Goal: Find specific page/section: Find specific page/section

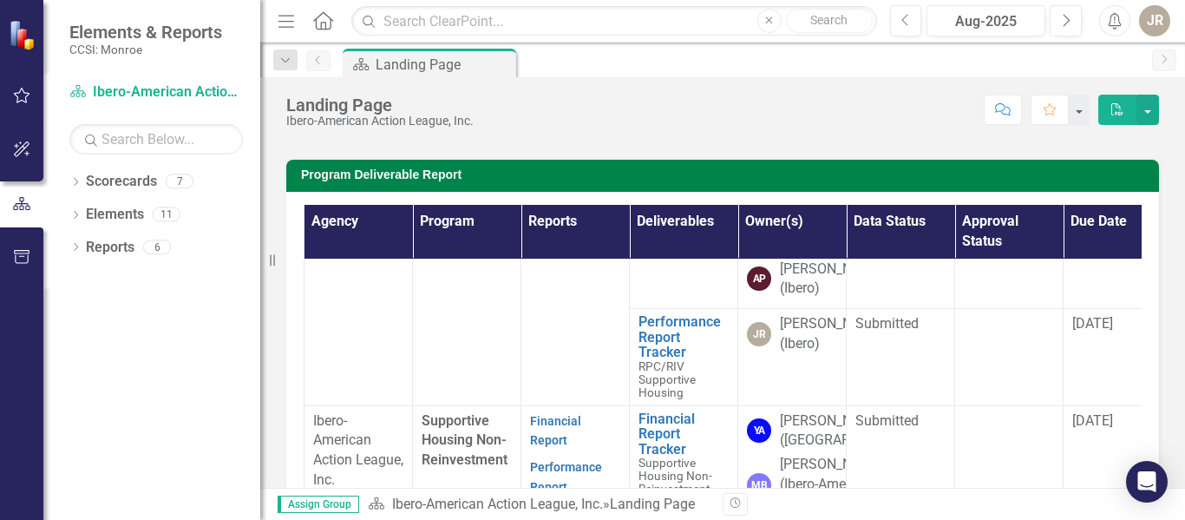
scroll to position [1128, 0]
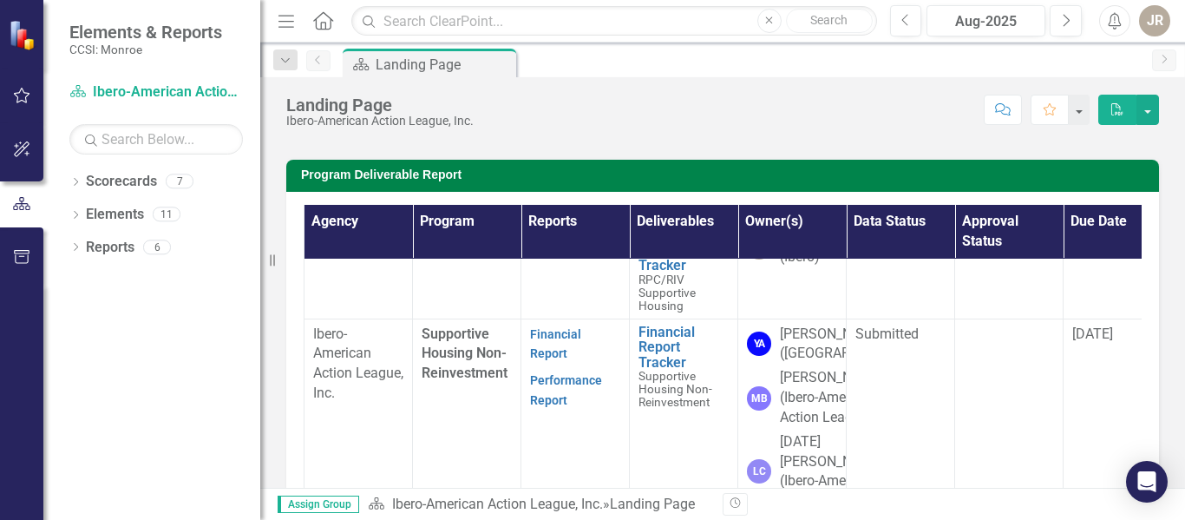
click at [565, 17] on link "Financial Report" at bounding box center [555, 1] width 51 height 34
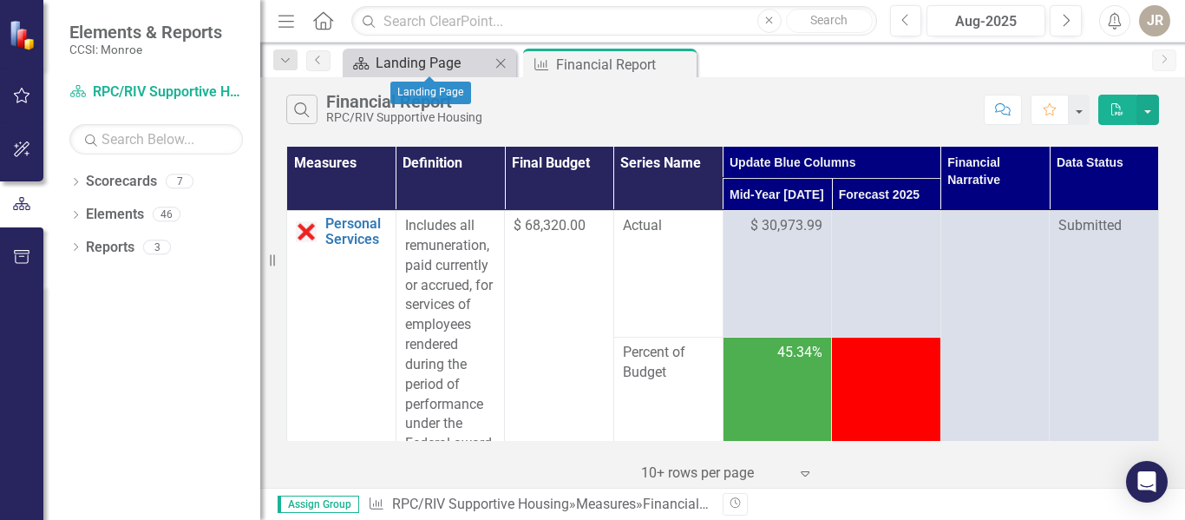
click at [397, 63] on div "Landing Page" at bounding box center [433, 63] width 115 height 22
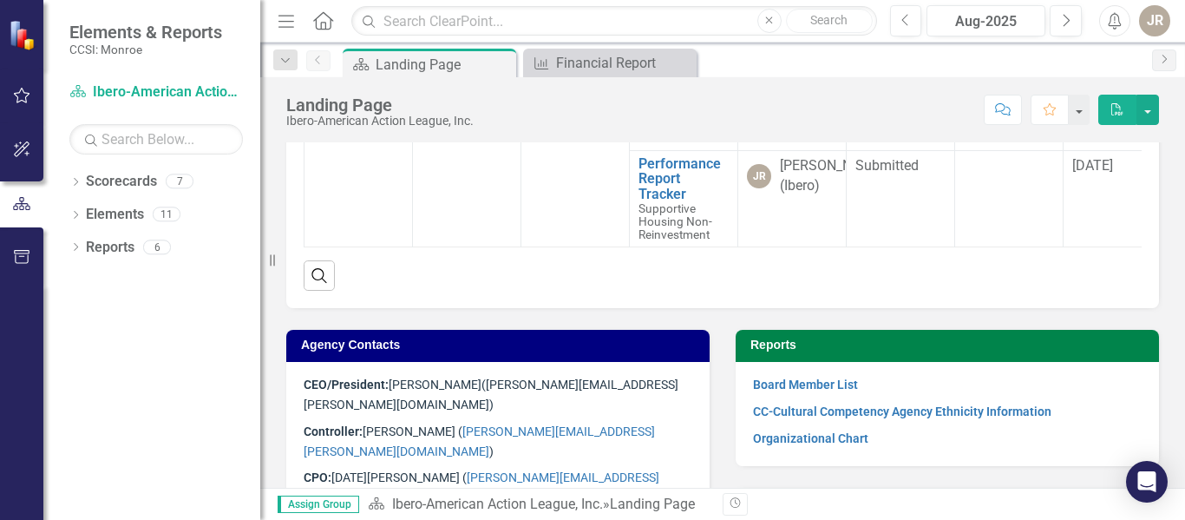
scroll to position [1475, 0]
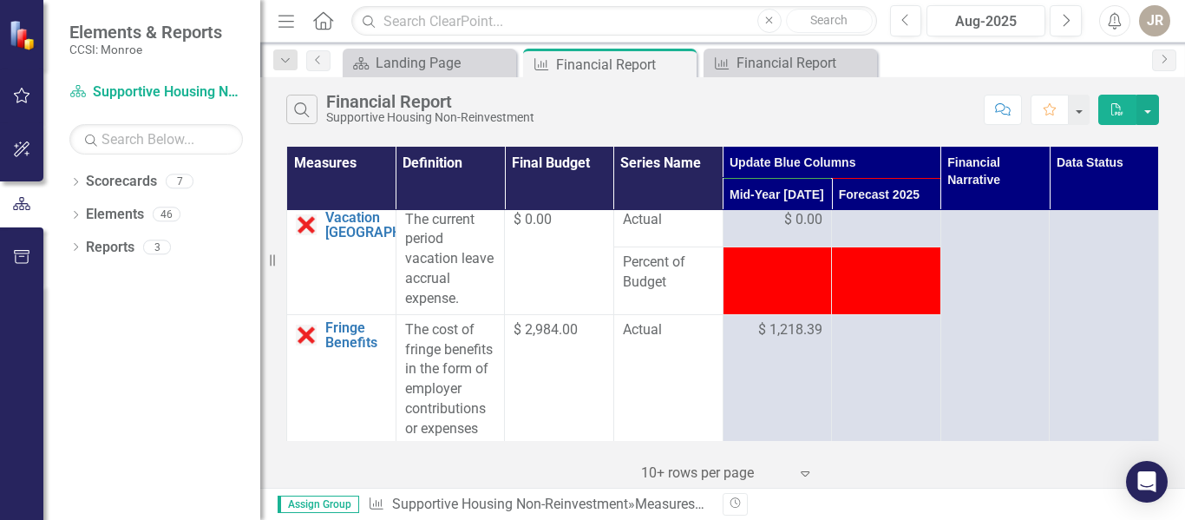
scroll to position [87, 0]
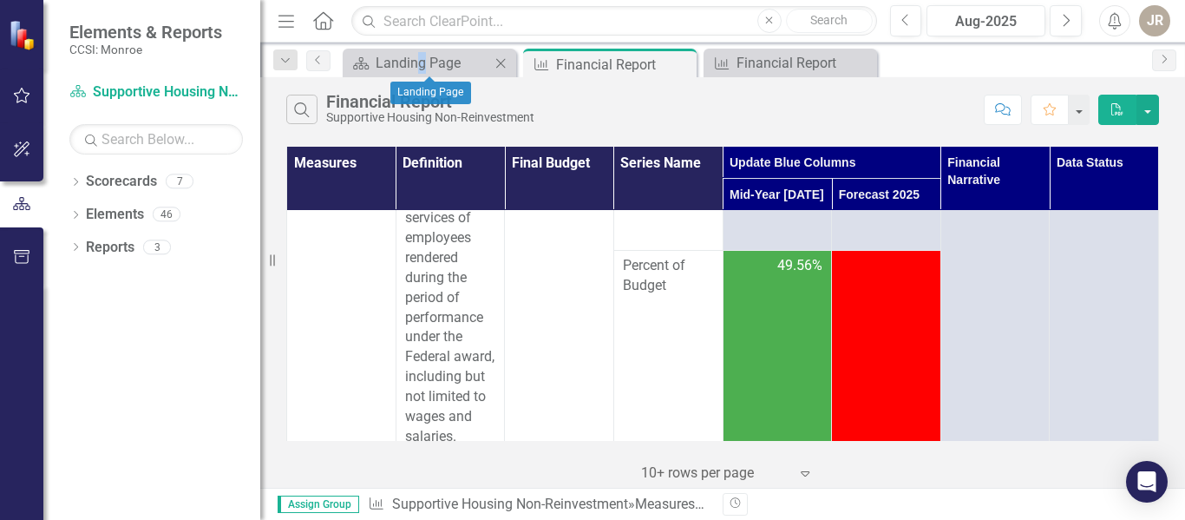
click at [422, 75] on div "Scorecard Landing Page Close" at bounding box center [430, 63] width 174 height 29
click at [423, 63] on div "Landing Page" at bounding box center [433, 63] width 115 height 22
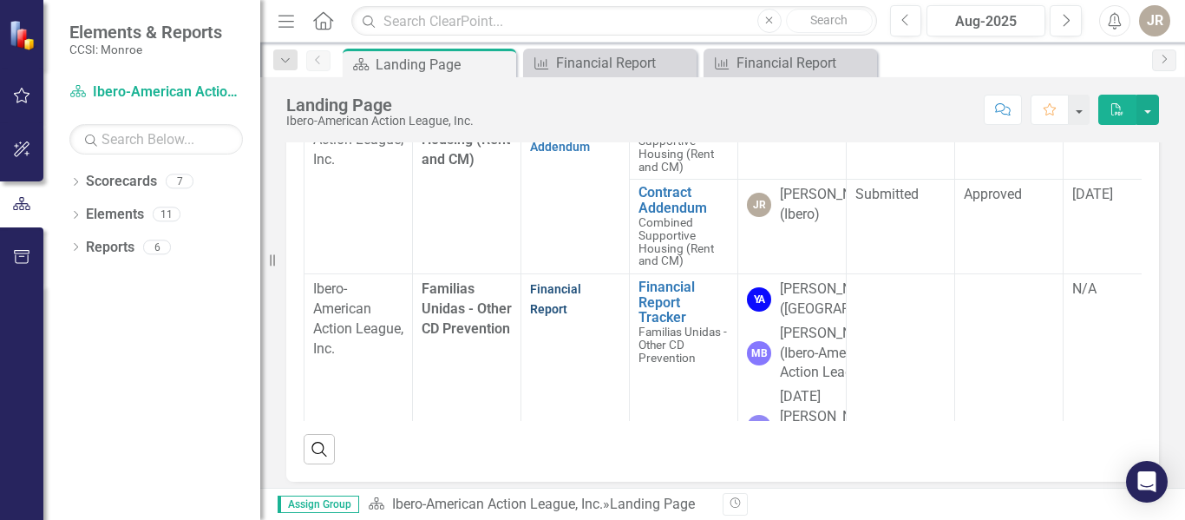
click at [581, 310] on link "Financial Report" at bounding box center [555, 299] width 51 height 34
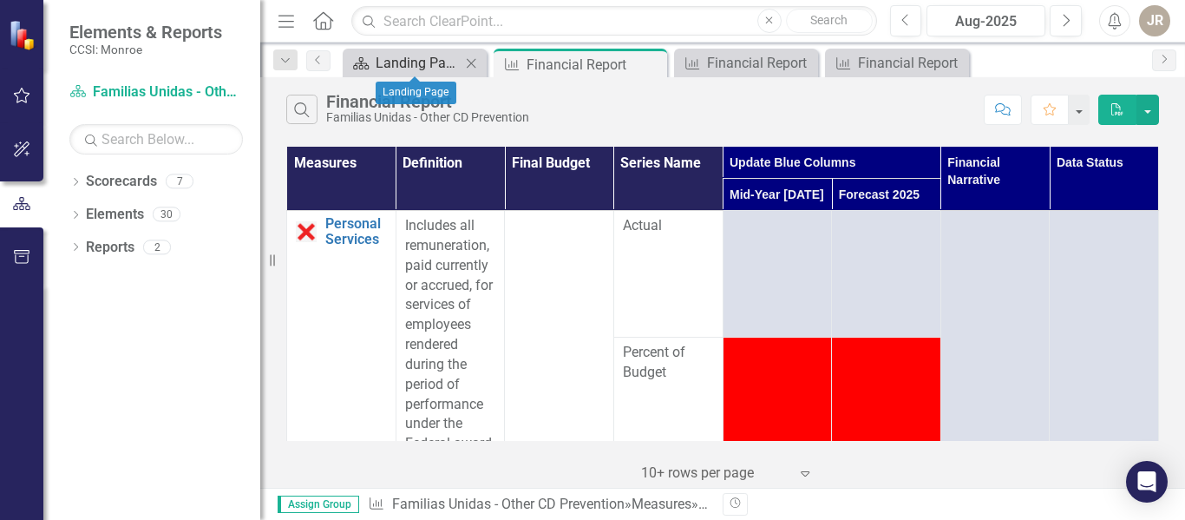
click at [382, 62] on div "Landing Page" at bounding box center [418, 63] width 85 height 22
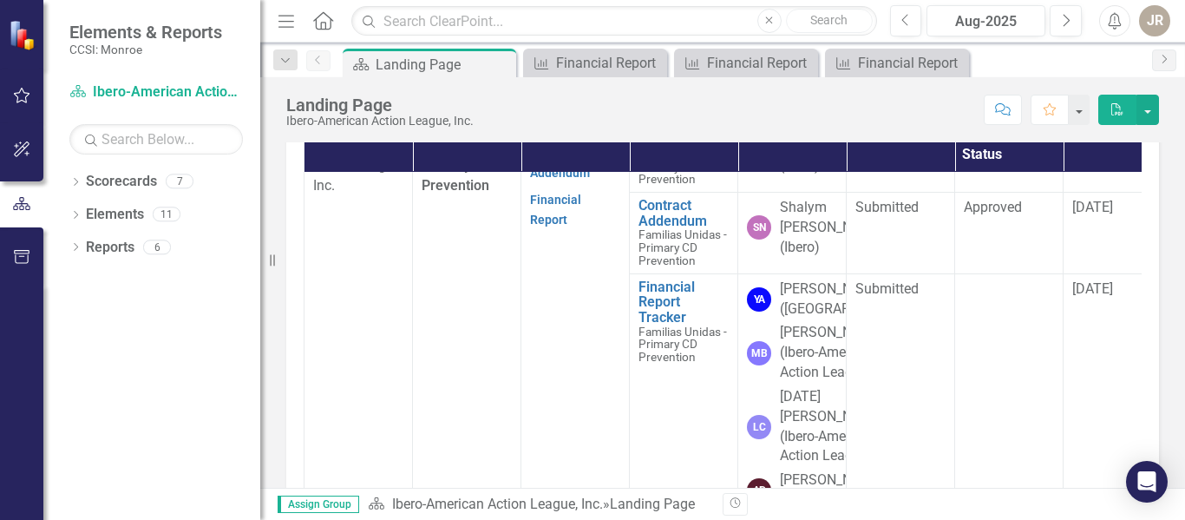
scroll to position [521, 0]
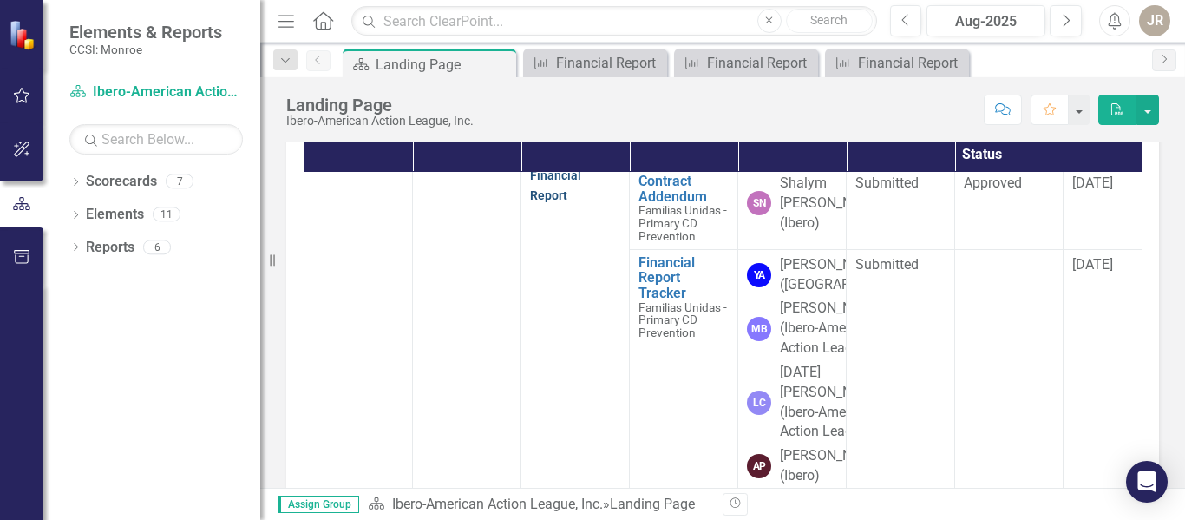
click at [556, 202] on link "Financial Report" at bounding box center [555, 185] width 51 height 34
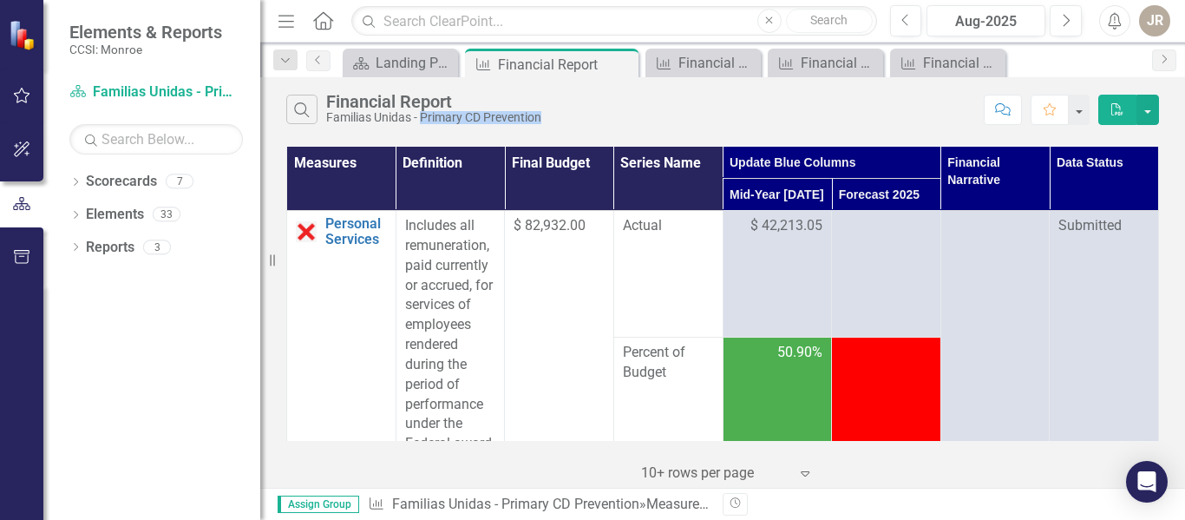
drag, startPoint x: 422, startPoint y: 119, endPoint x: 547, endPoint y: 115, distance: 125.0
click at [547, 115] on div "Financial Report Familias Unidas - Primary CD Prevention" at bounding box center [438, 108] width 224 height 32
copy div "Primary CD Prevention"
click at [707, 68] on div "Financial Report" at bounding box center [707, 63] width 56 height 22
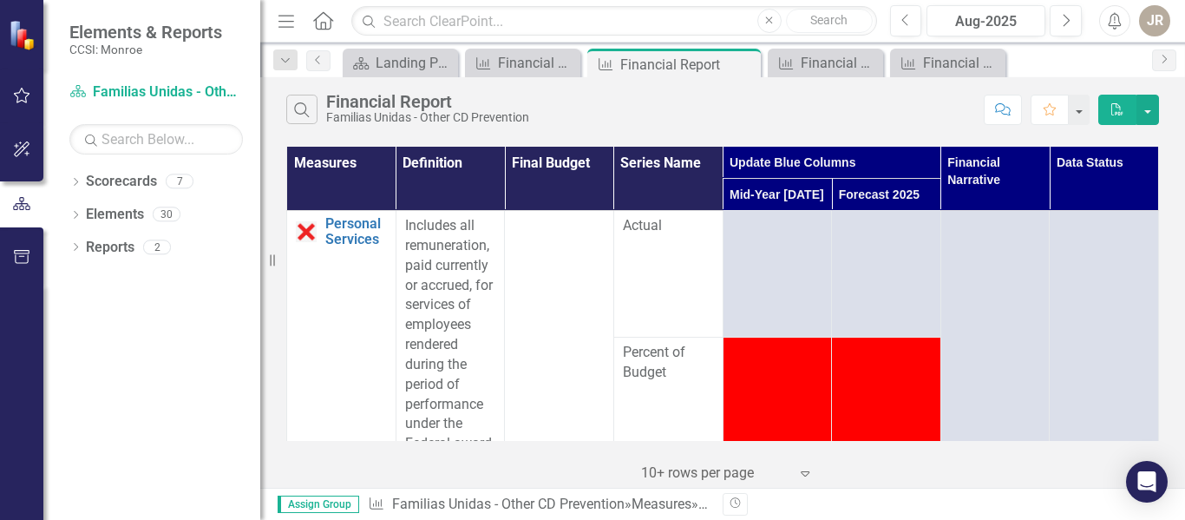
click at [1161, 23] on div "JR" at bounding box center [1154, 20] width 31 height 31
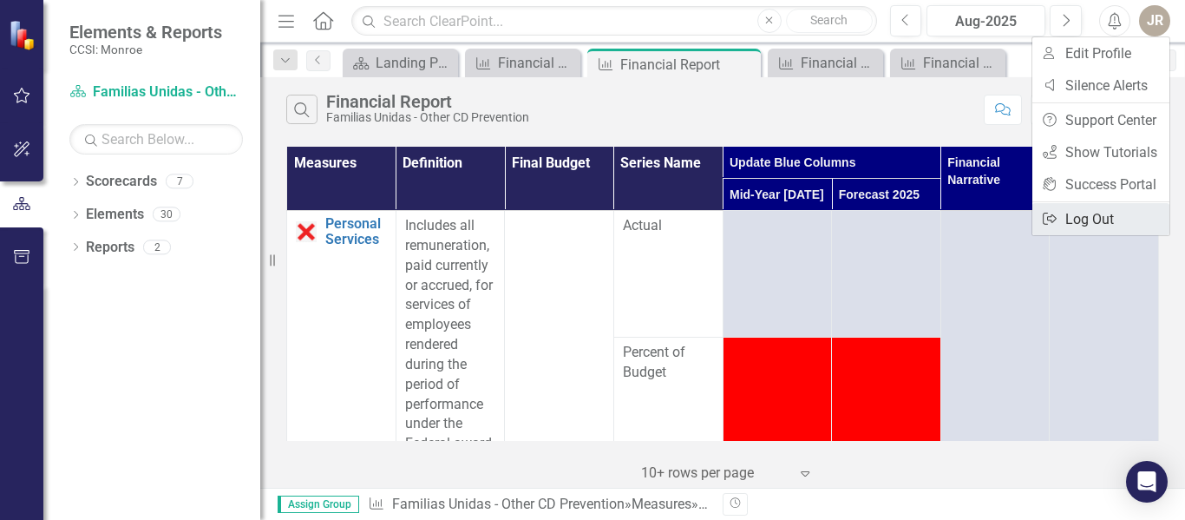
click at [1065, 223] on link "Logout Log Out" at bounding box center [1101, 219] width 137 height 32
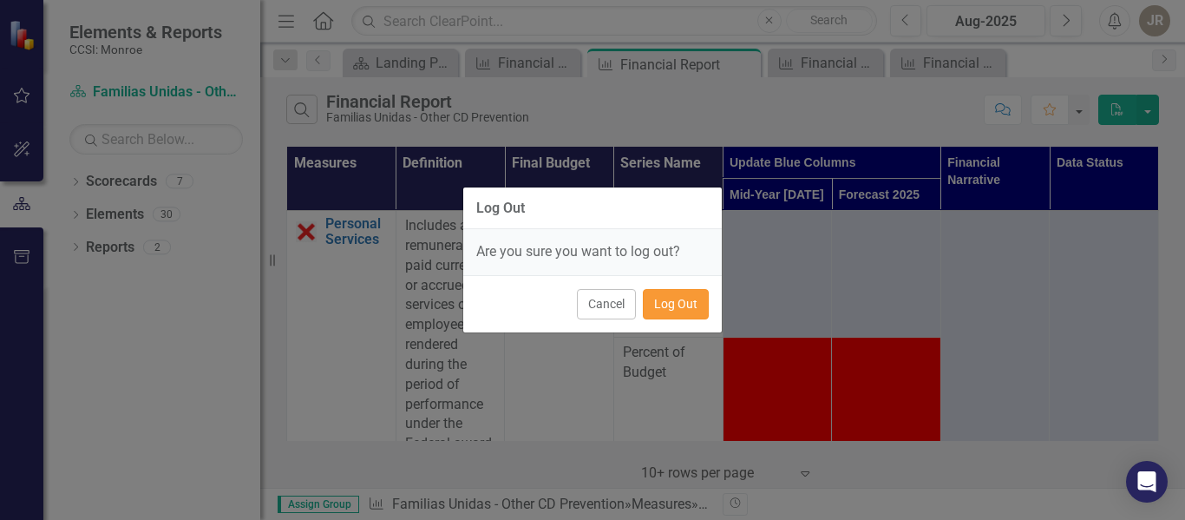
click at [666, 292] on button "Log Out" at bounding box center [676, 304] width 66 height 30
